Goal: Navigation & Orientation: Find specific page/section

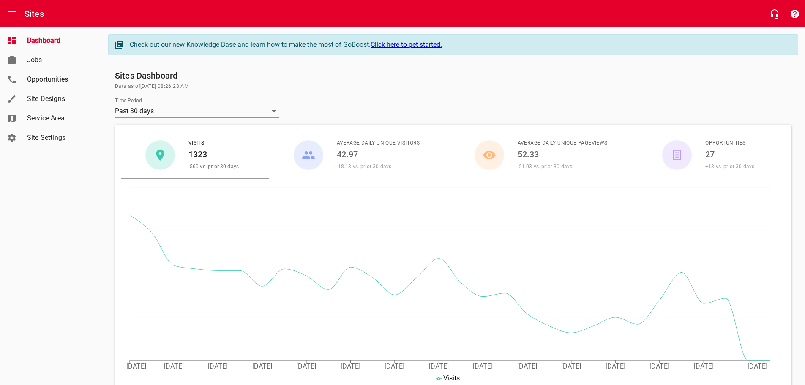
scroll to position [430, 0]
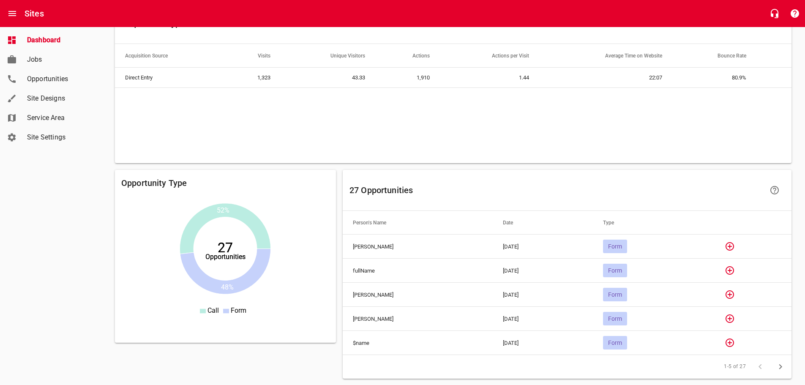
scroll to position [550, 0]
